Goal: Answer question/provide support

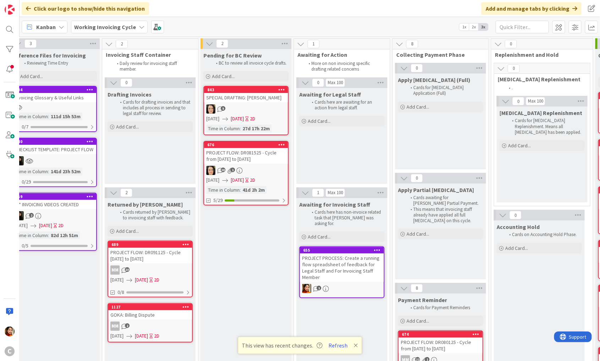
click at [185, 305] on icon at bounding box center [185, 306] width 7 height 5
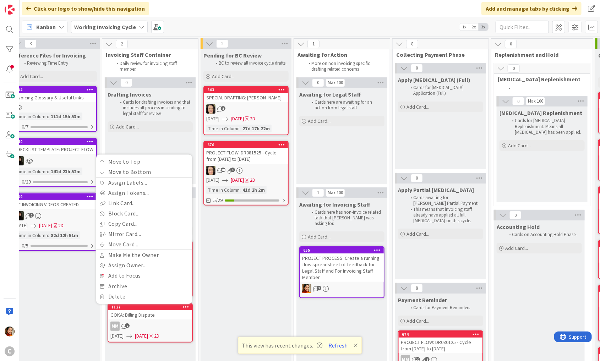
click at [180, 323] on div "MM 2" at bounding box center [150, 325] width 84 height 9
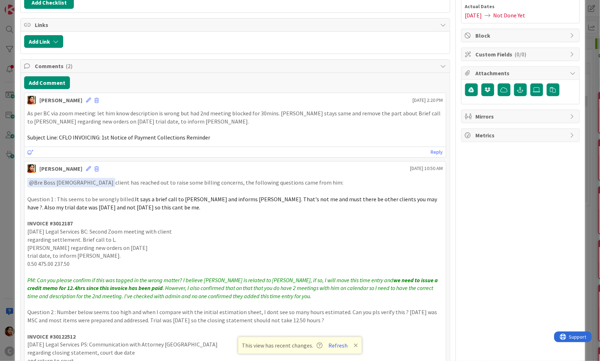
scroll to position [109, 0]
click at [5, 176] on div "ID 1127 Working Invoicing Cycle Returned by [PERSON_NAME] Title 21 / 128 GOKA: …" at bounding box center [300, 180] width 600 height 361
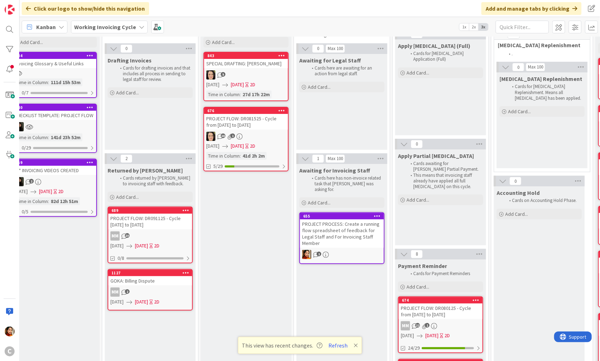
scroll to position [36, 13]
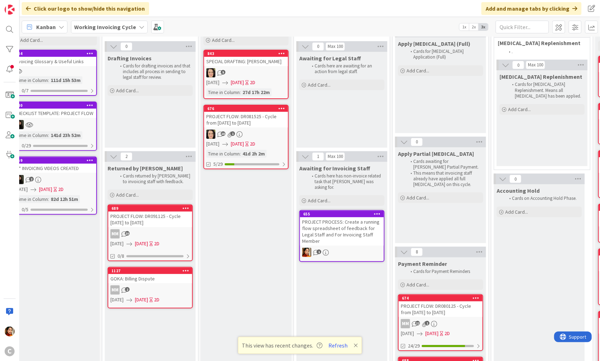
click at [160, 279] on div "GOKA: Billing Dispute" at bounding box center [150, 278] width 84 height 9
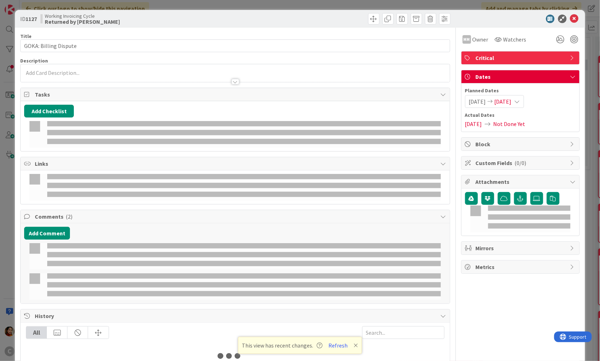
click at [132, 201] on div at bounding box center [235, 187] width 429 height 34
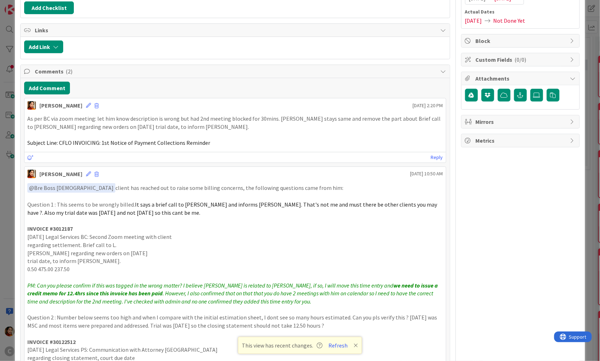
scroll to position [138, 0]
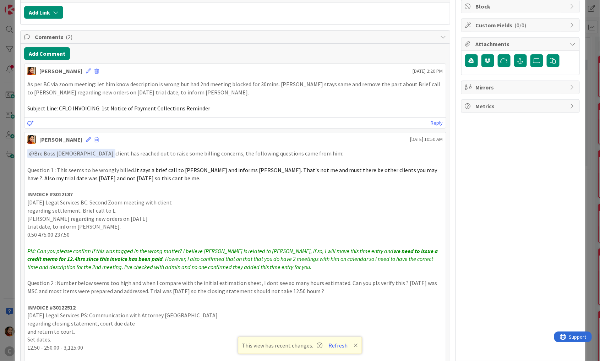
click at [62, 191] on strong "INVOICE #3012187" at bounding box center [49, 194] width 45 height 7
copy strong "3012187"
click at [104, 200] on p "[DATE] Legal Services BC: Second Zoom meeting with client" at bounding box center [235, 202] width 416 height 8
drag, startPoint x: 104, startPoint y: 200, endPoint x: 166, endPoint y: 203, distance: 62.5
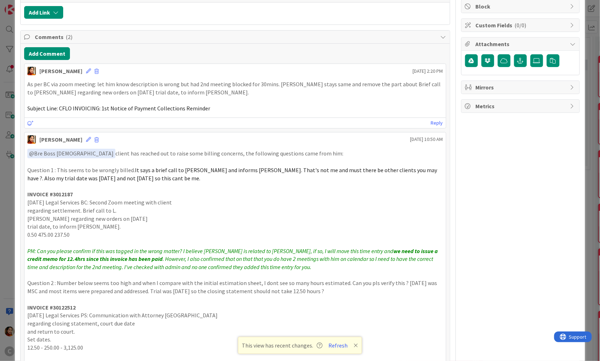
click at [166, 203] on p "[DATE] Legal Services BC: Second Zoom meeting with client" at bounding box center [235, 202] width 416 height 8
copy p "Second Zoom meeting with client"
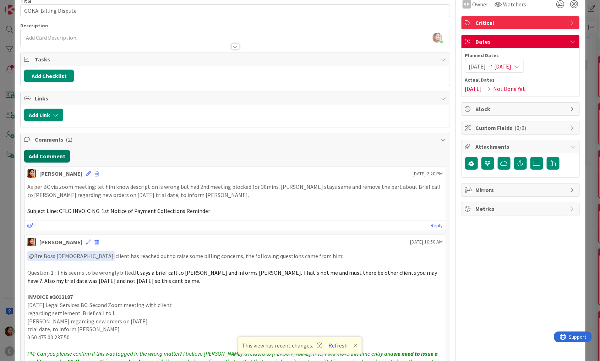
click at [48, 153] on button "Add Comment" at bounding box center [47, 156] width 46 height 13
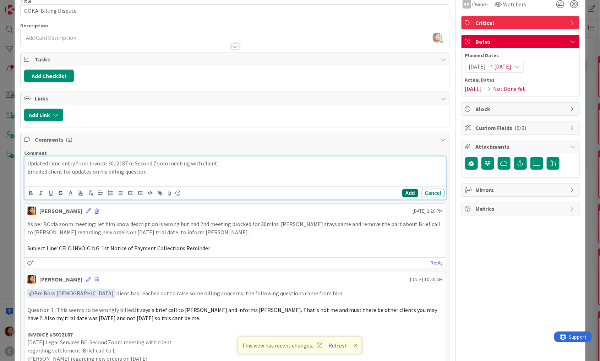
click at [409, 192] on button "Add" at bounding box center [410, 193] width 16 height 9
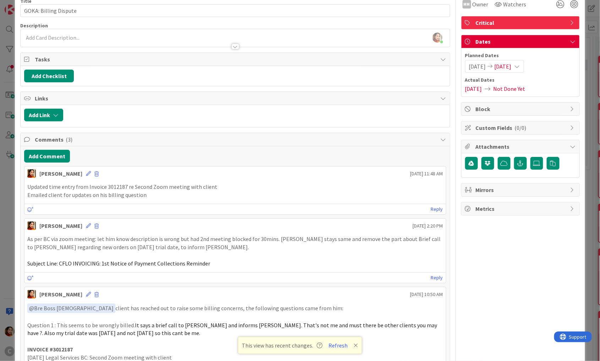
click at [11, 236] on div "ID 1127 Working Invoicing Cycle Returned by [PERSON_NAME] Title 21 / 128 GOKA: …" at bounding box center [300, 180] width 600 height 361
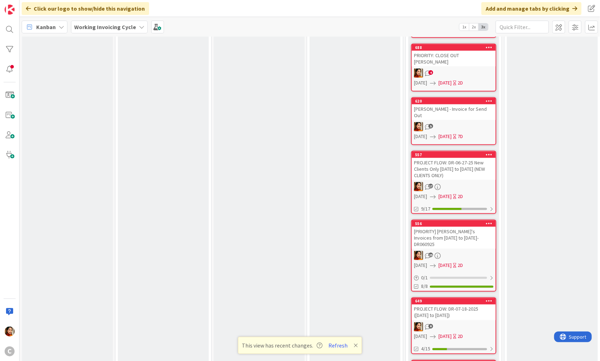
scroll to position [352, 0]
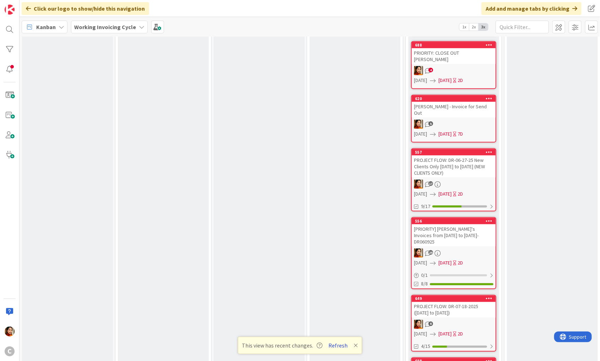
click at [337, 346] on button "Refresh" at bounding box center [338, 345] width 24 height 9
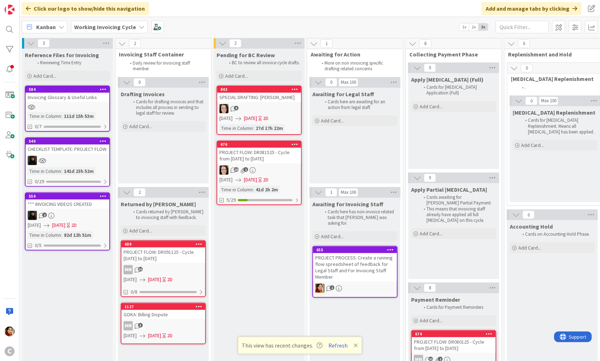
scroll to position [0, 0]
